Goal: Navigation & Orientation: Find specific page/section

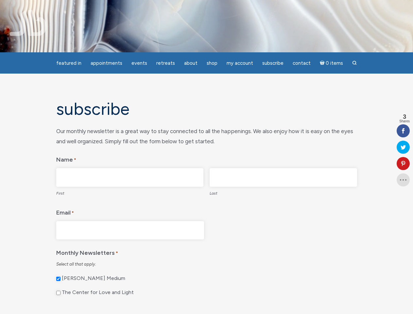
click at [206, 157] on legend "Name *" at bounding box center [206, 158] width 301 height 14
click at [106, 63] on span "Appointments" at bounding box center [107, 63] width 32 height 6
click at [139, 63] on span "Events" at bounding box center [139, 63] width 16 height 6
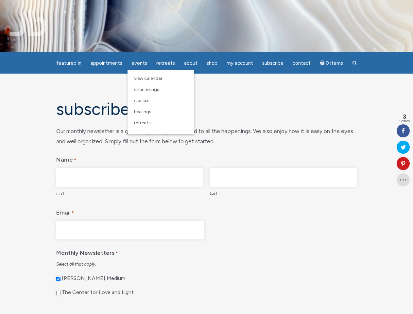
click at [191, 63] on span "About" at bounding box center [190, 63] width 13 height 6
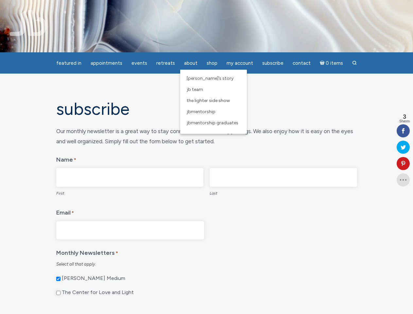
click at [240, 63] on span "My Account" at bounding box center [239, 63] width 26 height 6
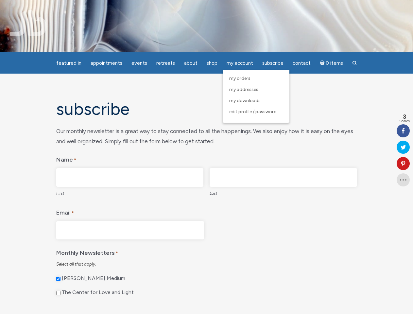
click at [403, 163] on icon at bounding box center [402, 163] width 13 height 5
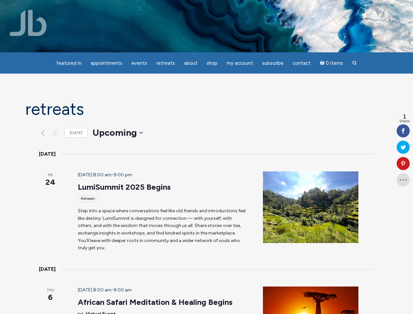
click at [206, 171] on header "October 24 @ 8:00 am - 9:00 pm LumiSummit 2025 Begins Retreats" at bounding box center [163, 186] width 170 height 31
click at [106, 63] on span "Appointments" at bounding box center [107, 63] width 32 height 6
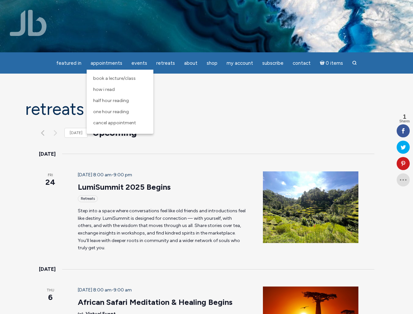
click at [139, 63] on span "Events" at bounding box center [139, 63] width 16 height 6
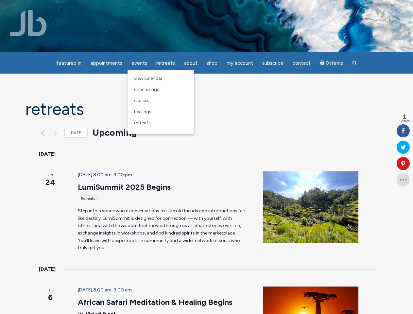
click at [191, 63] on span "About" at bounding box center [190, 63] width 13 height 6
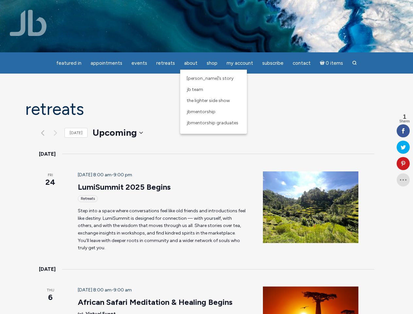
click at [240, 63] on span "My Account" at bounding box center [239, 63] width 26 height 6
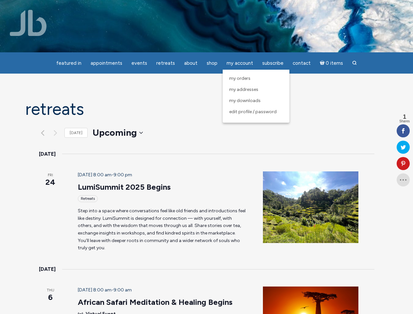
click at [403, 163] on icon at bounding box center [402, 163] width 13 height 5
